Goal: Task Accomplishment & Management: Manage account settings

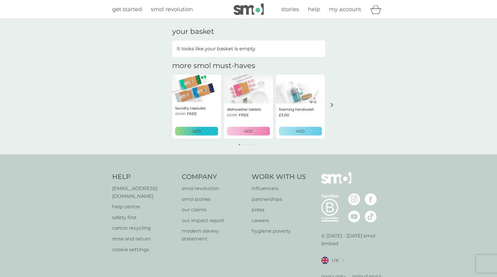
click at [356, 11] on span "my account" at bounding box center [345, 9] width 32 height 7
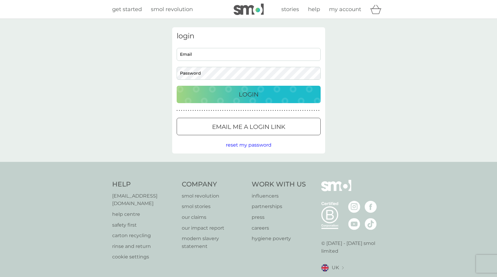
type input "susan@cskarchitects.co.uk"
click at [221, 91] on div "Login" at bounding box center [249, 95] width 132 height 10
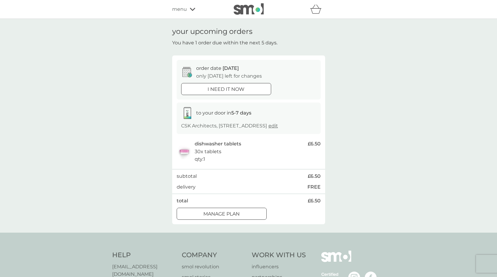
click at [216, 210] on div "Manage plan" at bounding box center [221, 214] width 89 height 8
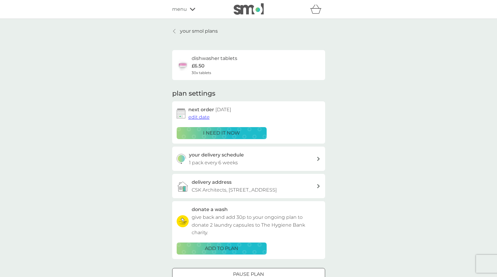
click at [206, 116] on span "edit date" at bounding box center [199, 117] width 21 height 6
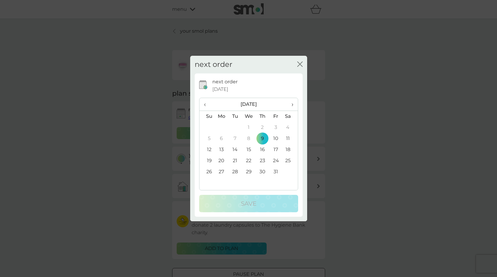
click at [293, 104] on th "›" at bounding box center [290, 104] width 15 height 13
click at [292, 104] on span "›" at bounding box center [290, 104] width 6 height 13
click at [221, 126] on td "1" at bounding box center [222, 127] width 14 height 11
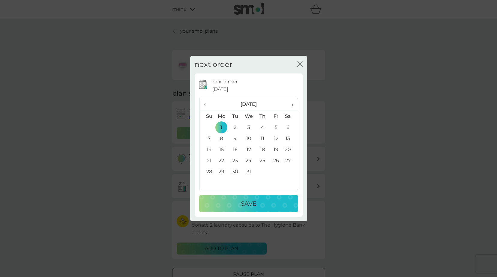
click at [277, 203] on div "Save" at bounding box center [248, 204] width 87 height 10
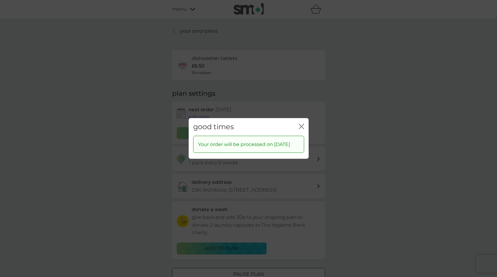
click at [301, 124] on icon "close" at bounding box center [301, 126] width 5 height 5
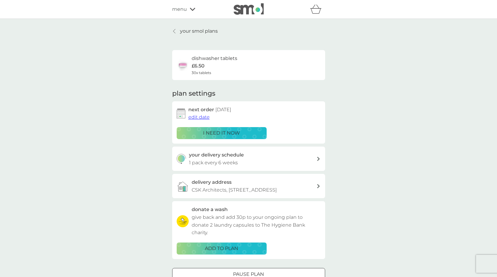
click at [206, 29] on p "your smol plans" at bounding box center [199, 31] width 38 height 8
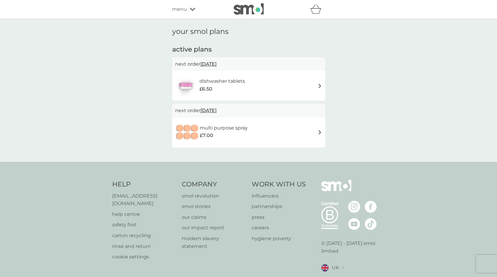
click at [315, 130] on div "multi purpose spray £7.00" at bounding box center [248, 132] width 147 height 21
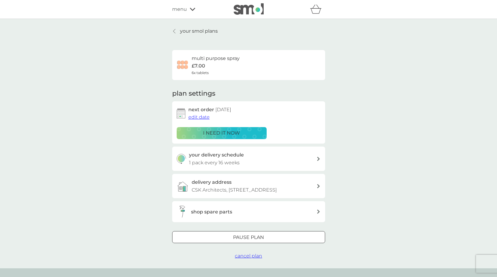
click at [252, 236] on div at bounding box center [249, 238] width 22 height 6
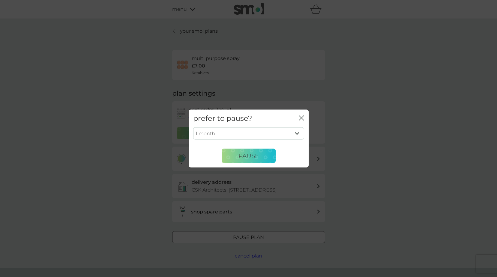
click at [297, 134] on select "1 month 2 months 3 months 4 months 5 months 6 months" at bounding box center [248, 133] width 111 height 13
select select "6"
click at [193, 127] on select "1 month 2 months 3 months 4 months 5 months 6 months" at bounding box center [248, 133] width 111 height 13
click at [259, 152] on span "Pause" at bounding box center [249, 155] width 20 height 7
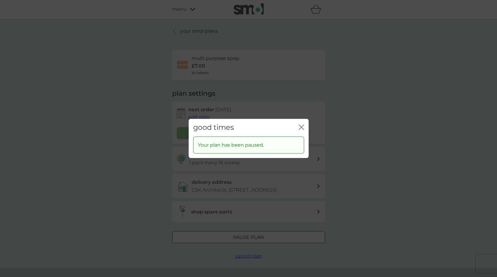
click at [302, 127] on icon "close" at bounding box center [303, 127] width 2 height 5
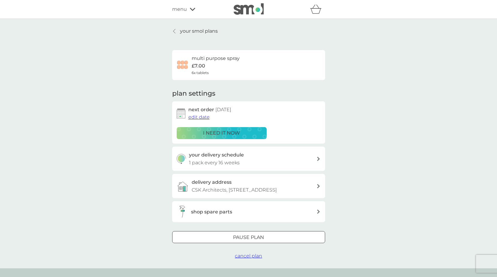
click at [211, 32] on p "your smol plans" at bounding box center [199, 31] width 38 height 8
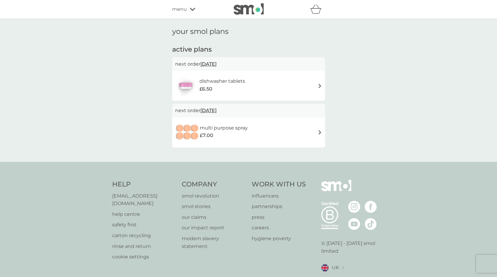
click at [440, 63] on div "your smol plans active plans next order [DATE] dishwasher tablets £6.50 next or…" at bounding box center [248, 90] width 497 height 143
